Goal: Task Accomplishment & Management: Manage account settings

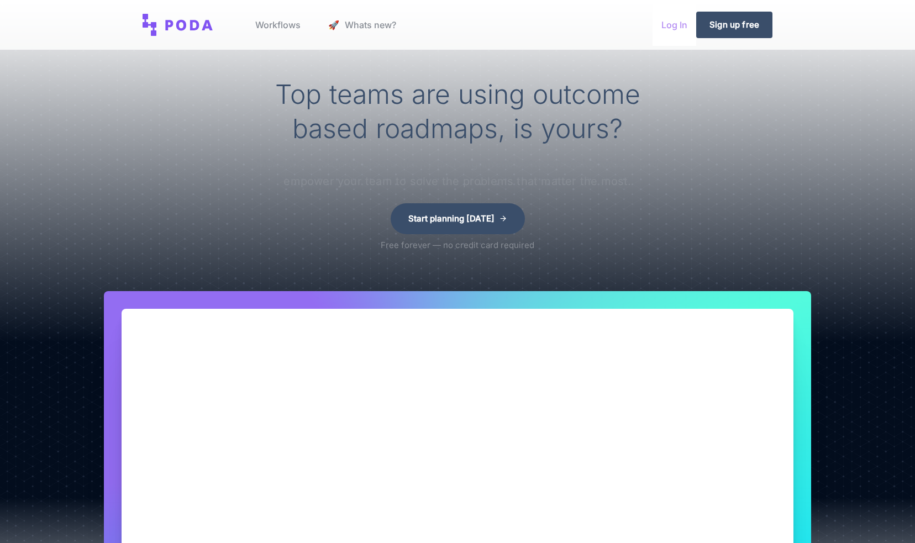
click at [672, 24] on link "Log In" at bounding box center [674, 25] width 44 height 42
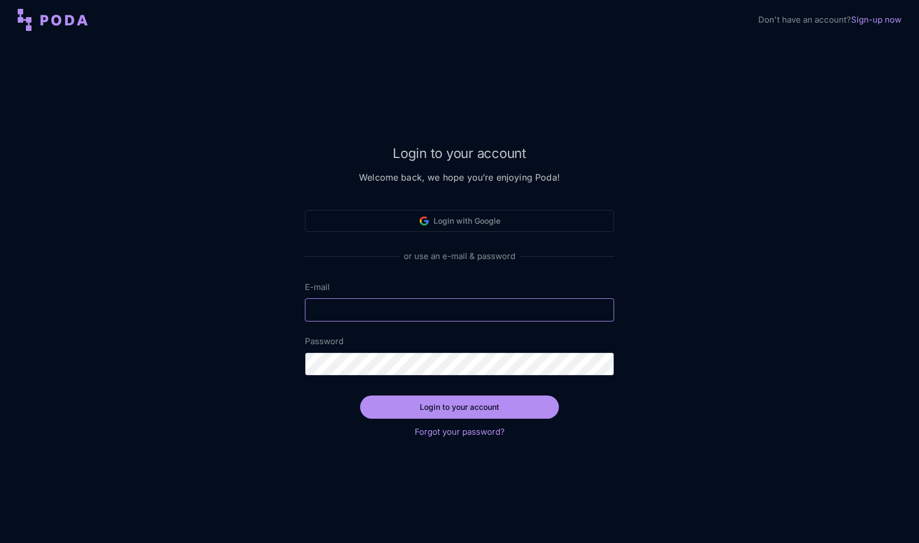
click at [402, 312] on input "E-mail" at bounding box center [459, 309] width 309 height 23
type input "[EMAIL_ADDRESS][DOMAIN_NAME]"
click at [461, 431] on link "Forgot your password?" at bounding box center [460, 432] width 90 height 10
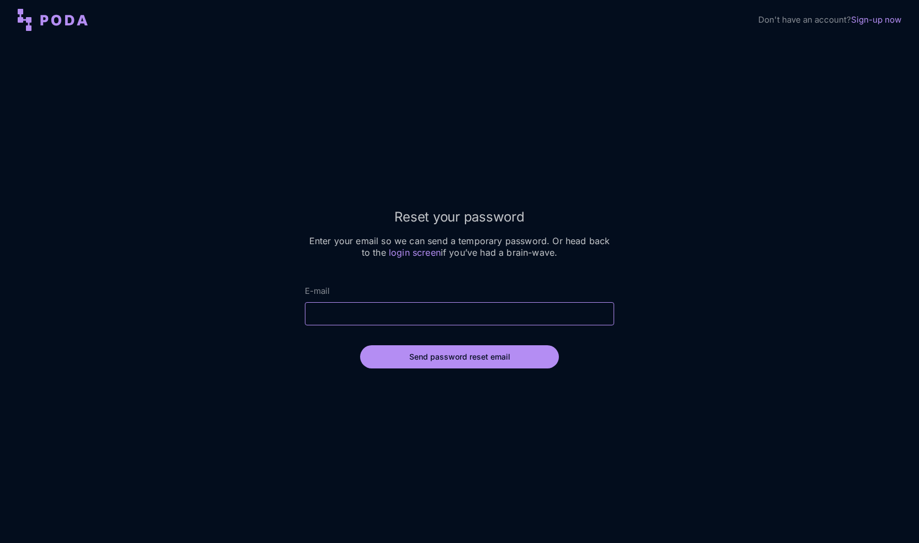
click at [440, 319] on input "E-mail" at bounding box center [459, 313] width 309 height 23
type input "[EMAIL_ADDRESS][DOMAIN_NAME]"
click at [447, 353] on button "Send password reset email" at bounding box center [459, 356] width 199 height 23
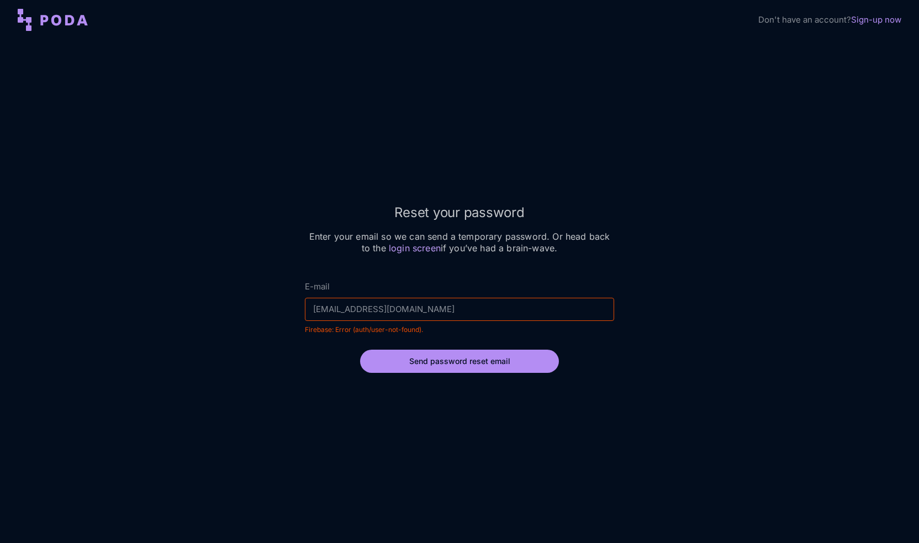
click at [410, 247] on link "login screen" at bounding box center [415, 248] width 52 height 11
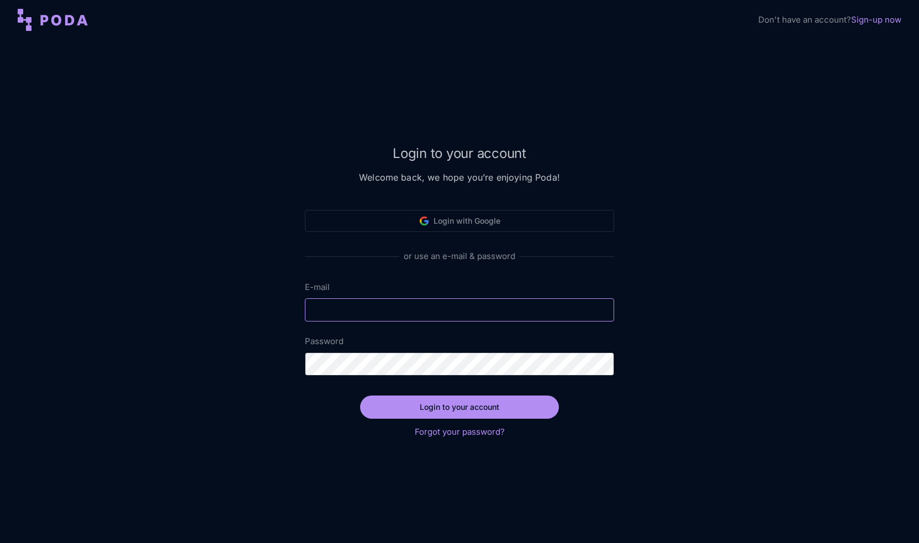
click at [454, 307] on input "E-mail" at bounding box center [459, 309] width 309 height 23
click at [389, 309] on input "E-mail" at bounding box center [459, 309] width 309 height 23
type input "[EMAIL_ADDRESS][DOMAIN_NAME]"
